Goal: Task Accomplishment & Management: Manage account settings

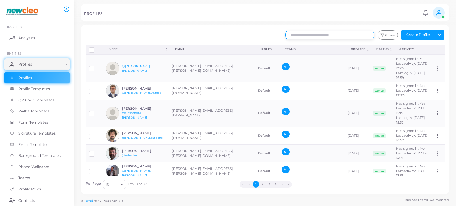
click at [313, 34] on input "text" at bounding box center [329, 35] width 89 height 9
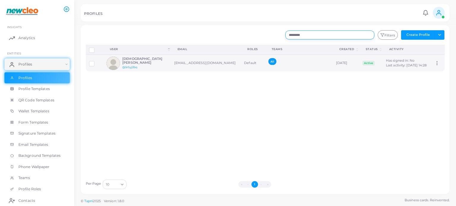
type input "*********"
click at [147, 64] on div "[DEMOGRAPHIC_DATA][PERSON_NAME] @5r5yj2bq" at bounding box center [144, 63] width 44 height 12
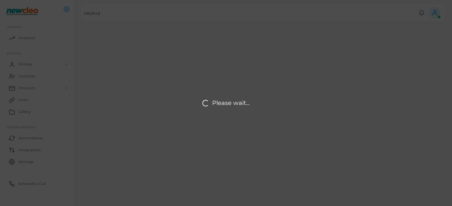
type input "**********"
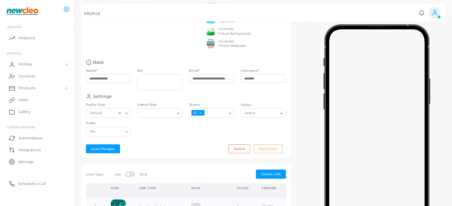
scroll to position [50, 0]
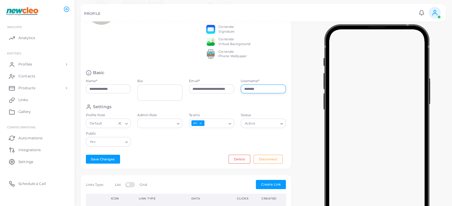
drag, startPoint x: 263, startPoint y: 96, endPoint x: 131, endPoint y: 76, distance: 133.3
click at [135, 78] on div "**********" at bounding box center [186, 87] width 207 height 34
type input "**********"
click at [93, 164] on button "Save Changes" at bounding box center [103, 159] width 34 height 9
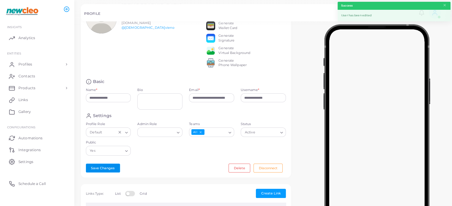
scroll to position [0, 0]
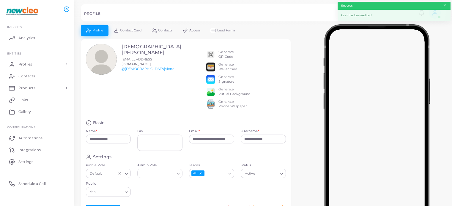
click at [125, 29] on span "Contact Card" at bounding box center [130, 30] width 21 height 3
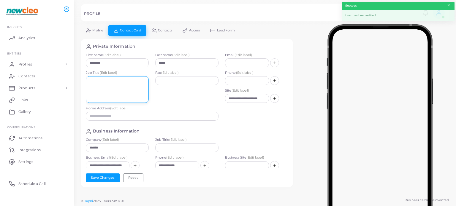
click at [125, 88] on textarea at bounding box center [117, 89] width 63 height 27
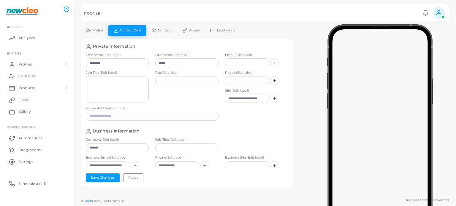
click at [93, 33] on link "Profile" at bounding box center [95, 30] width 28 height 10
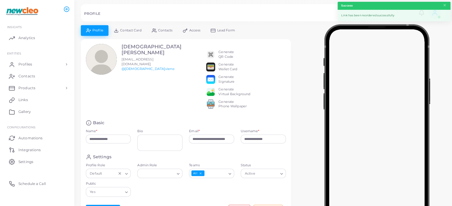
click at [132, 29] on span "Contact Card" at bounding box center [130, 30] width 21 height 3
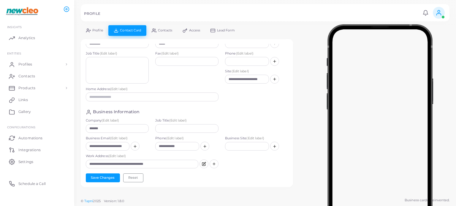
scroll to position [30, 0]
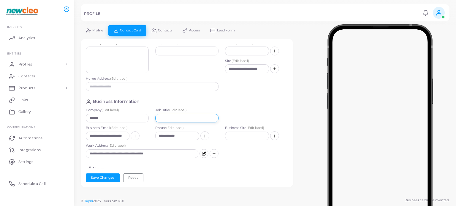
click at [164, 119] on input "text" at bounding box center [186, 118] width 63 height 9
paste input "**********"
type input "**********"
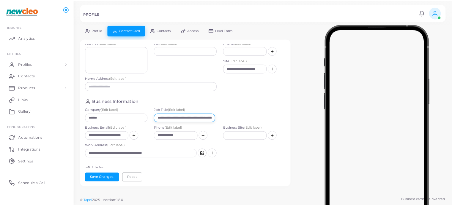
scroll to position [0, 0]
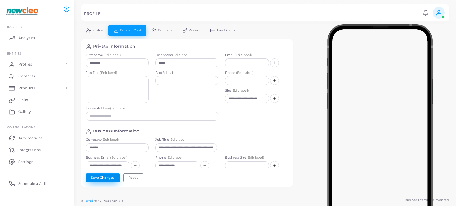
click at [105, 174] on button "Save Changes" at bounding box center [103, 178] width 34 height 9
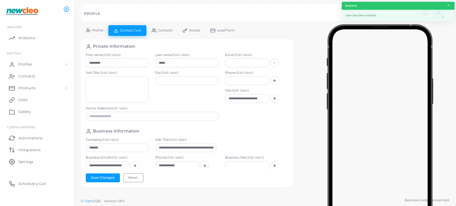
click at [97, 24] on div at bounding box center [228, 12] width 456 height 25
click at [99, 28] on link "Profile" at bounding box center [95, 30] width 28 height 10
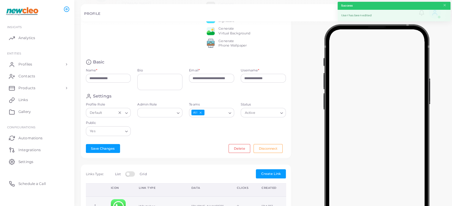
scroll to position [119, 0]
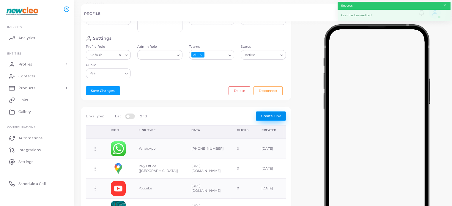
click at [263, 118] on span "Create Link" at bounding box center [271, 116] width 20 height 4
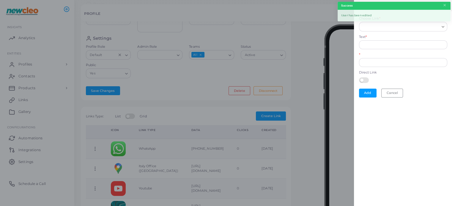
click at [375, 25] on input "Choose Link *" at bounding box center [400, 26] width 78 height 7
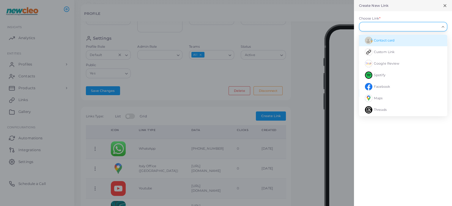
click at [403, 37] on li "Contact card" at bounding box center [403, 41] width 88 height 12
type input "**********"
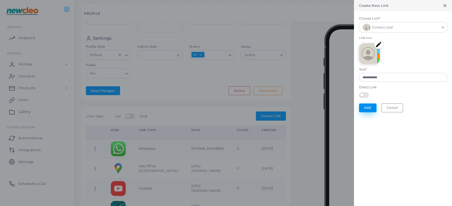
click at [362, 111] on button "Add" at bounding box center [368, 108] width 18 height 9
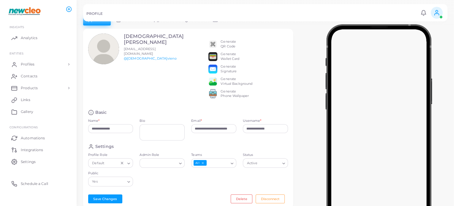
scroll to position [0, 0]
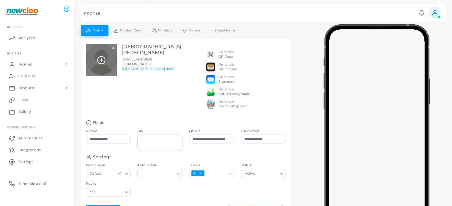
click at [101, 57] on icon at bounding box center [101, 60] width 9 height 9
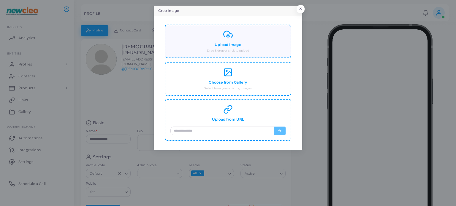
click at [215, 39] on div "Upload Image Drag & drop or click to upload" at bounding box center [227, 41] width 115 height 23
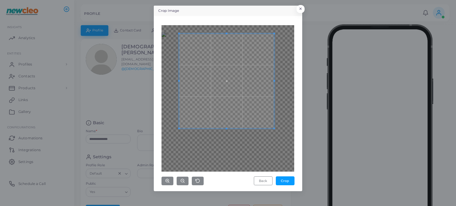
click at [221, 83] on span at bounding box center [226, 81] width 95 height 95
click at [280, 179] on button "Crop" at bounding box center [285, 181] width 19 height 9
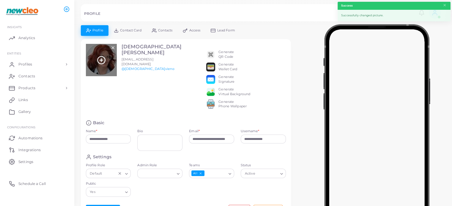
click at [96, 64] on div at bounding box center [101, 60] width 31 height 32
click at [111, 47] on icon at bounding box center [112, 47] width 5 height 5
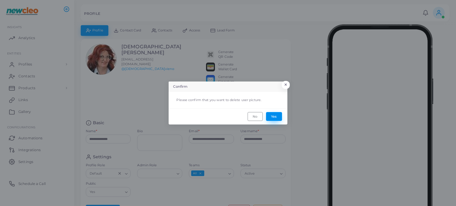
click at [271, 116] on button "Yes" at bounding box center [274, 116] width 16 height 9
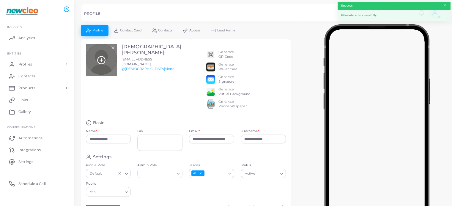
click at [108, 64] on div at bounding box center [101, 60] width 31 height 32
click at [103, 60] on icon at bounding box center [101, 60] width 9 height 9
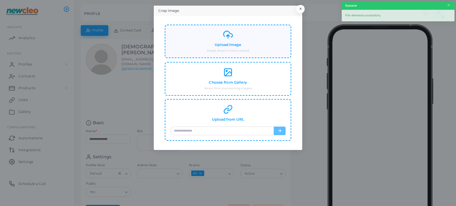
click at [238, 46] on h4 "Upload Image" at bounding box center [228, 45] width 26 height 4
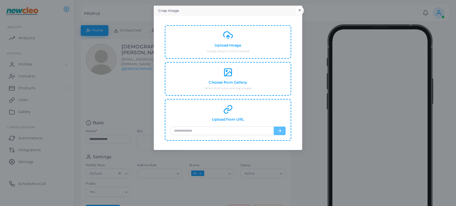
click at [300, 10] on button "×" at bounding box center [300, 11] width 8 height 8
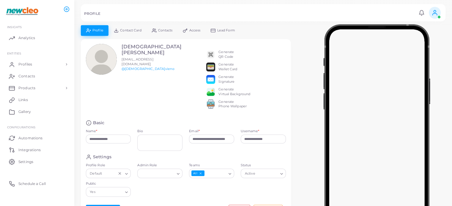
click at [216, 53] on div "Generate QR Code" at bounding box center [228, 55] width 45 height 10
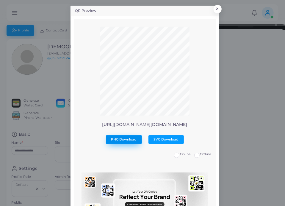
click at [124, 138] on span "PNG Download" at bounding box center [124, 140] width 26 height 4
click at [214, 10] on button "×" at bounding box center [216, 11] width 8 height 8
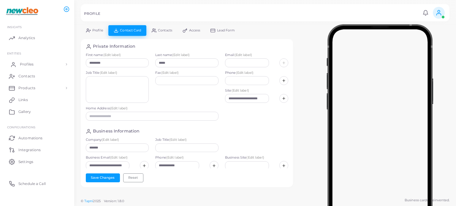
click at [52, 61] on link "Profiles" at bounding box center [36, 65] width 65 height 12
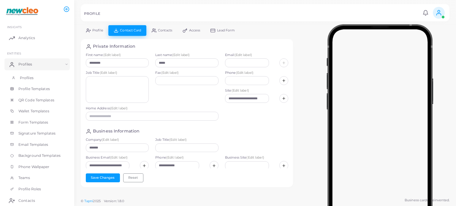
click at [34, 74] on link "Profiles" at bounding box center [36, 77] width 65 height 11
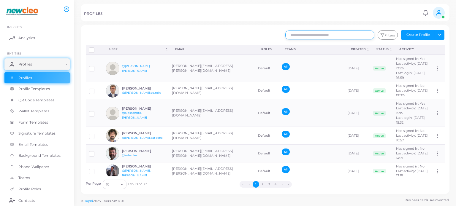
click at [295, 37] on input "text" at bounding box center [329, 35] width 89 height 9
drag, startPoint x: 295, startPoint y: 37, endPoint x: 304, endPoint y: 31, distance: 10.9
click at [304, 31] on input "text" at bounding box center [329, 35] width 89 height 9
click at [305, 33] on input "text" at bounding box center [329, 35] width 89 height 9
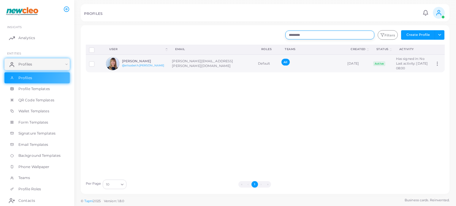
type input "*********"
click at [172, 64] on td "elisabeth.rizzotti@newcleo.com" at bounding box center [212, 64] width 86 height 18
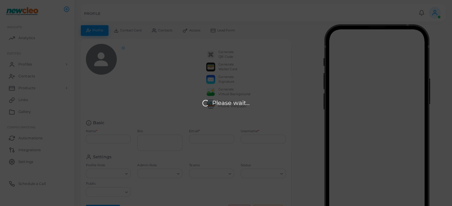
type input "**********"
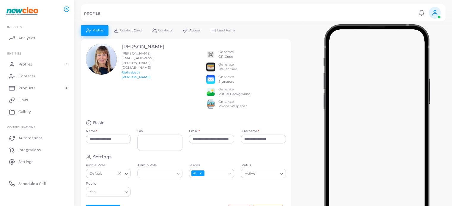
click at [136, 32] on span "Contact Card" at bounding box center [130, 30] width 21 height 3
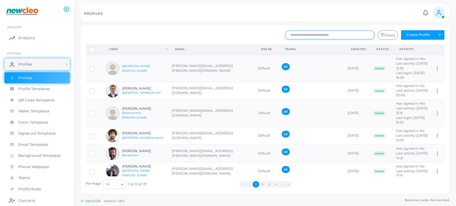
click at [323, 36] on input "text" at bounding box center [329, 35] width 89 height 9
type input "*"
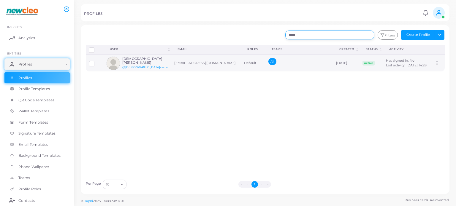
type input "*****"
click at [154, 66] on div "Cristiana Vieno @cristiana.vieno" at bounding box center [145, 63] width 46 height 12
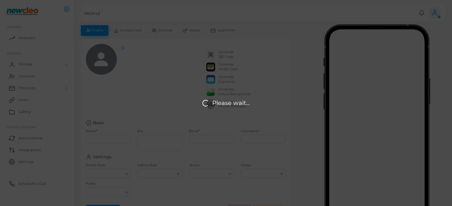
type input "**********"
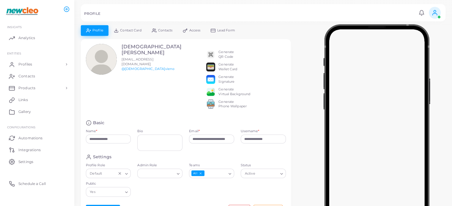
click at [120, 30] on span "Contact Card" at bounding box center [130, 30] width 21 height 3
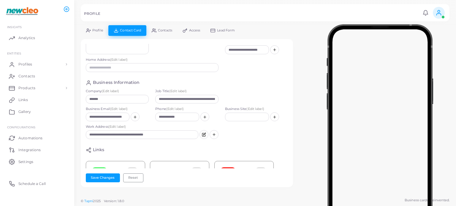
scroll to position [59, 0]
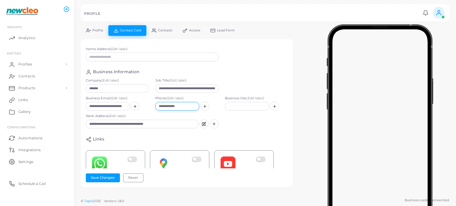
drag, startPoint x: 189, startPoint y: 109, endPoint x: 139, endPoint y: 102, distance: 50.7
click at [139, 102] on div "**********" at bounding box center [187, 105] width 209 height 18
click at [309, 59] on div at bounding box center [380, 129] width 152 height 208
click at [104, 181] on button "Save Changes" at bounding box center [103, 178] width 34 height 9
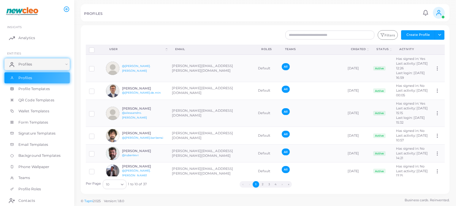
click at [342, 40] on div "Filters Create Profile Toggle dropdown Import Profiles Invite Profiles Export P…" at bounding box center [265, 109] width 359 height 159
click at [342, 37] on input "text" at bounding box center [329, 35] width 89 height 9
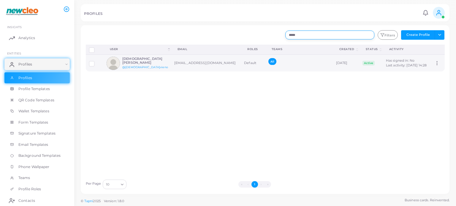
type input "*****"
click at [184, 61] on td "[EMAIL_ADDRESS][DOMAIN_NAME]" at bounding box center [206, 63] width 70 height 17
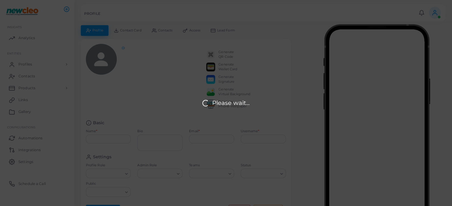
type input "**********"
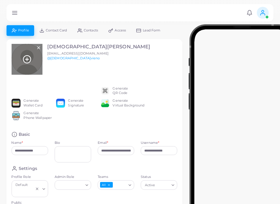
click at [20, 59] on div at bounding box center [27, 59] width 31 height 31
click at [24, 58] on icon at bounding box center [27, 59] width 9 height 9
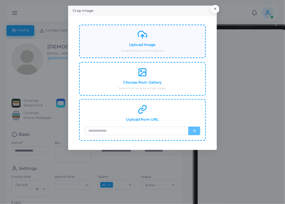
click at [139, 54] on div "Upload Image Drag & drop or click to upload" at bounding box center [142, 42] width 126 height 34
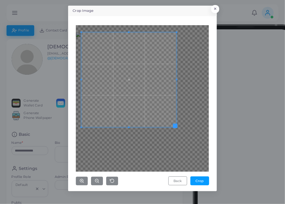
click at [134, 75] on span at bounding box center [128, 79] width 95 height 95
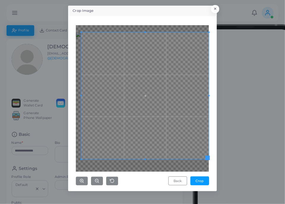
click at [216, 145] on div "Crop Image × Back Crop" at bounding box center [142, 99] width 149 height 186
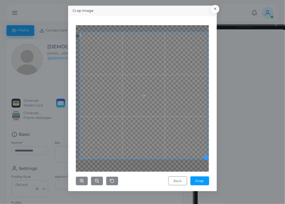
click at [135, 103] on span at bounding box center [143, 95] width 127 height 127
click at [202, 182] on button "Crop" at bounding box center [199, 181] width 19 height 9
